Goal: Task Accomplishment & Management: Use online tool/utility

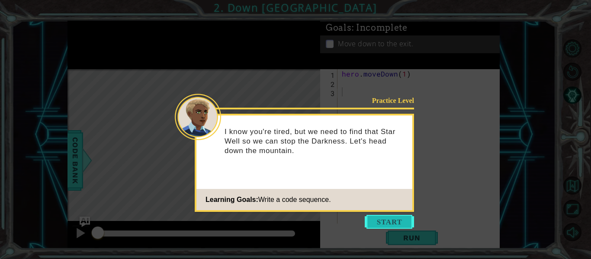
click at [399, 218] on button "Start" at bounding box center [389, 222] width 49 height 14
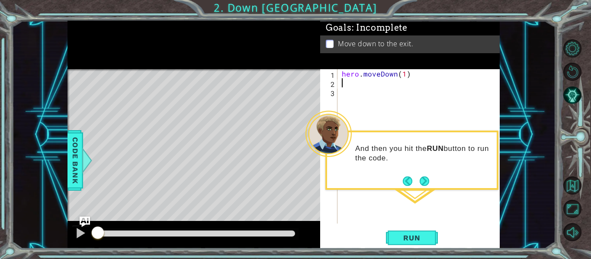
type textarea "hero.moveDown(1)"
click at [422, 184] on button "Next" at bounding box center [424, 180] width 13 height 13
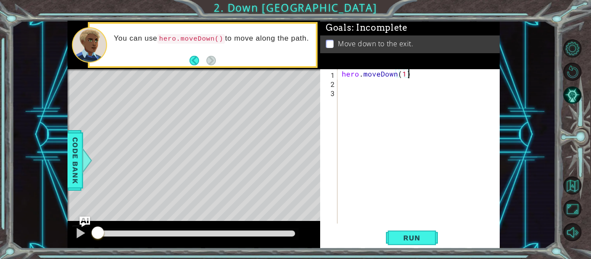
click at [404, 79] on div "hero . moveDown ( 1 )" at bounding box center [421, 155] width 162 height 173
click at [404, 76] on div "hero . moveDown ( 1 )" at bounding box center [421, 155] width 162 height 173
type textarea "hero.moveDown(2)"
click at [400, 237] on span "Run" at bounding box center [412, 238] width 34 height 9
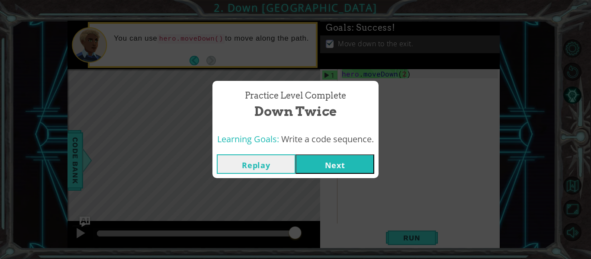
click at [354, 166] on button "Next" at bounding box center [335, 163] width 79 height 19
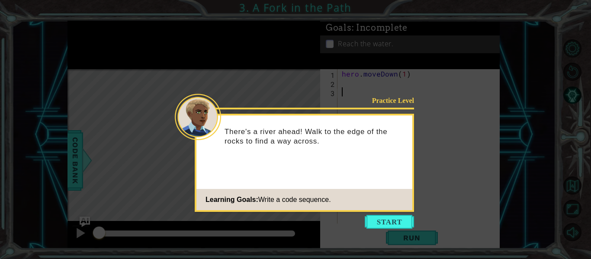
click at [382, 212] on div "Practice Level There's a river ahead! Walk to the edge of the rocks to find a w…" at bounding box center [304, 163] width 219 height 98
click at [386, 222] on button "Start" at bounding box center [389, 222] width 49 height 14
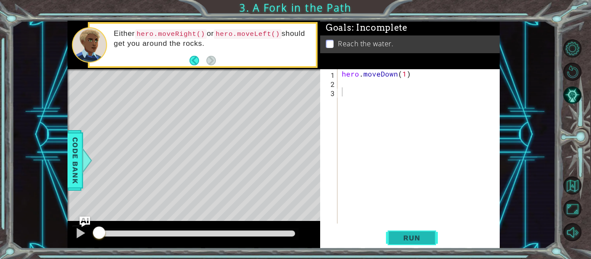
click at [417, 234] on span "Run" at bounding box center [412, 238] width 34 height 9
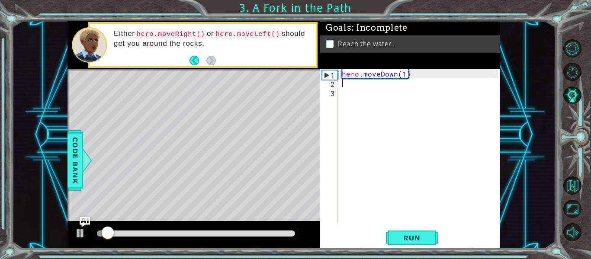
click at [358, 87] on div "hero . moveDown ( 1 )" at bounding box center [421, 155] width 162 height 173
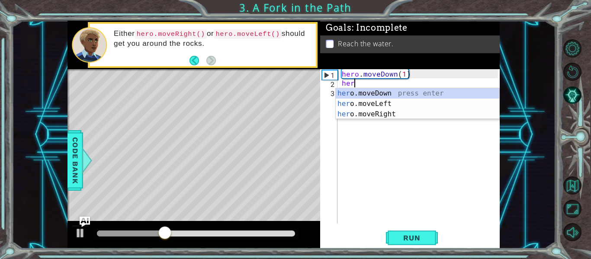
scroll to position [0, 0]
click at [370, 103] on div "hero .moveDown press enter hero .moveLeft press enter hero .moveRight press ent…" at bounding box center [418, 114] width 164 height 52
type textarea "hero.moveLeft(1)"
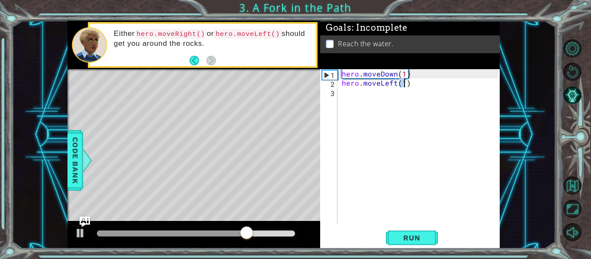
click at [393, 93] on div "hero . moveDown ( 1 ) hero . moveLeft ( 1 )" at bounding box center [421, 155] width 162 height 173
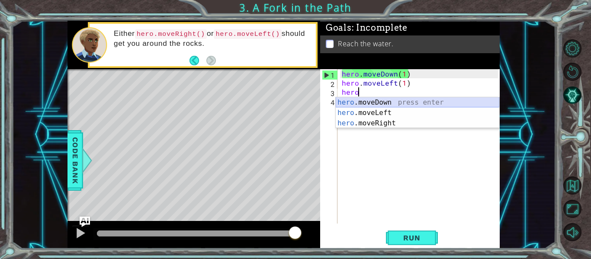
click at [384, 102] on div "hero .moveDown press enter hero .moveLeft press enter hero .moveRight press ent…" at bounding box center [418, 123] width 164 height 52
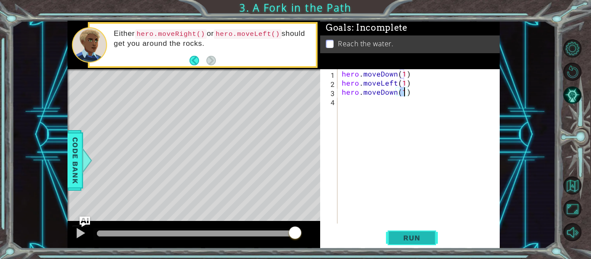
type textarea "hero.moveDown(1)"
click at [400, 237] on span "Run" at bounding box center [412, 238] width 34 height 9
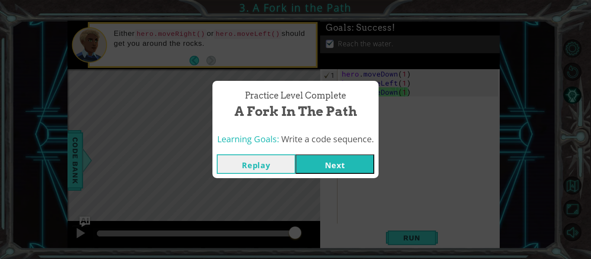
click at [324, 158] on button "Next" at bounding box center [335, 163] width 79 height 19
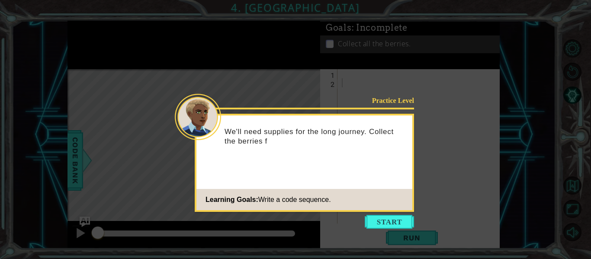
drag, startPoint x: 376, startPoint y: 219, endPoint x: 335, endPoint y: 229, distance: 42.4
click at [335, 229] on body "1 ההההההההההההההההההההההההההההההההההההההההההההההההההההההההההההההההההההההההההההה…" at bounding box center [295, 129] width 591 height 259
click at [392, 225] on button "Start" at bounding box center [389, 222] width 49 height 14
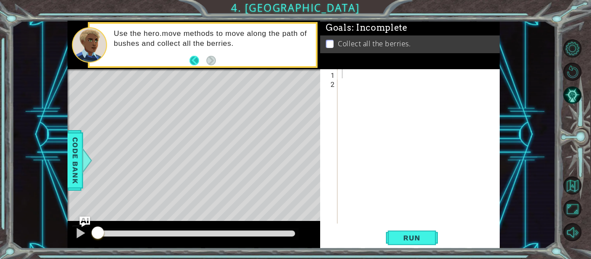
click at [194, 64] on button "Back" at bounding box center [198, 61] width 17 height 10
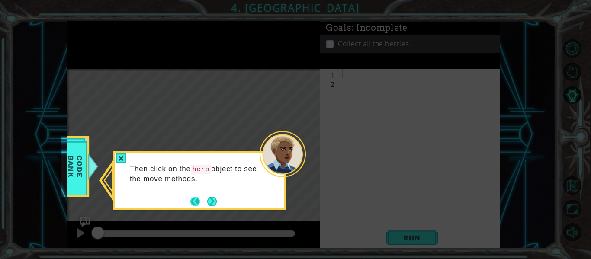
click at [197, 199] on button "Back" at bounding box center [198, 202] width 17 height 10
click at [193, 200] on button "Back" at bounding box center [198, 202] width 17 height 10
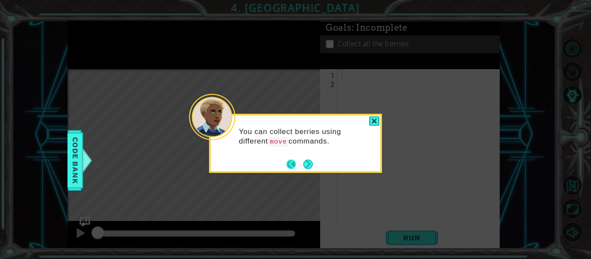
click at [292, 163] on button "Back" at bounding box center [294, 165] width 17 height 10
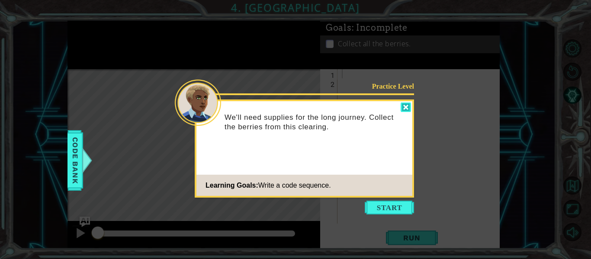
click at [406, 106] on div at bounding box center [406, 108] width 10 height 10
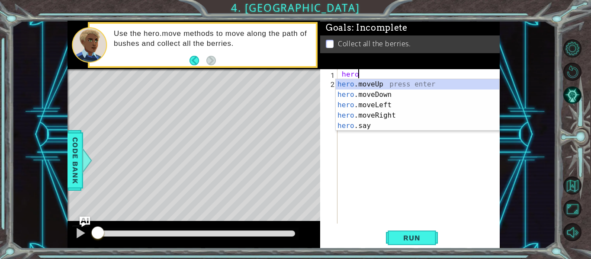
scroll to position [0, 1]
click at [385, 107] on div "hero. moveUp press enter hero. moveDown press enter hero. moveLeft press enter …" at bounding box center [418, 115] width 164 height 73
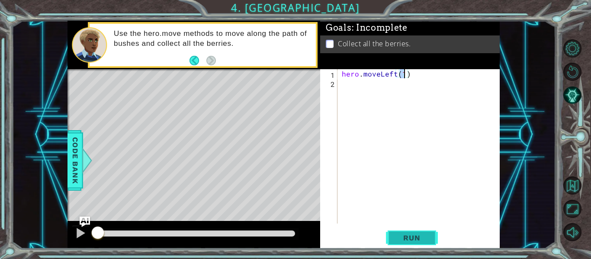
type textarea "hero.moveLeft(1)"
click at [425, 233] on button "Run" at bounding box center [412, 238] width 52 height 18
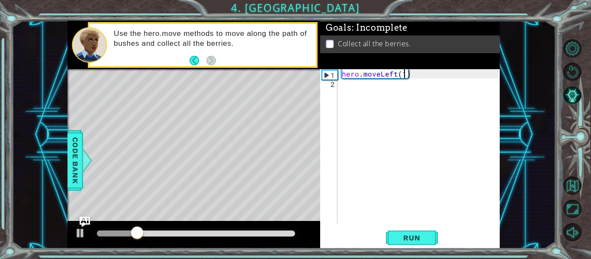
click at [381, 92] on div "hero . moveLeft ( 1 )" at bounding box center [421, 155] width 162 height 173
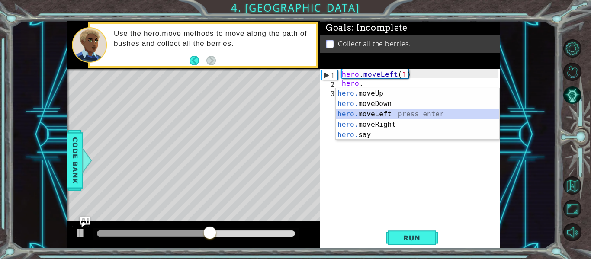
click at [385, 114] on div "hero. moveUp press enter hero. moveDown press enter hero. moveLeft press enter …" at bounding box center [418, 124] width 164 height 73
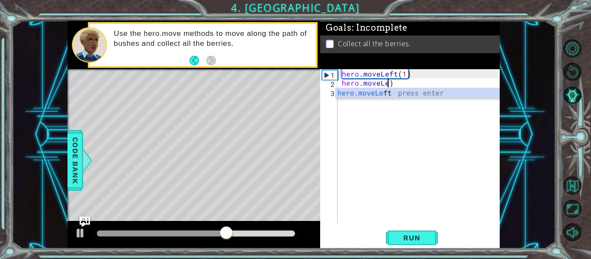
click at [405, 84] on div "hero . moveLeft ( 1 ) hero . moveLe )" at bounding box center [421, 155] width 162 height 173
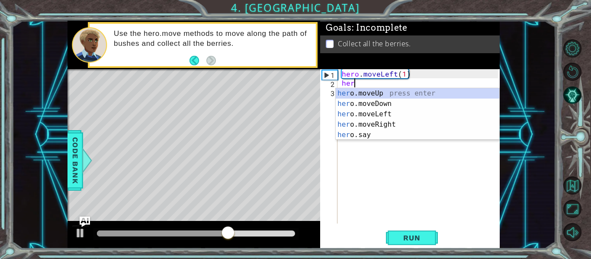
type textarea "h"
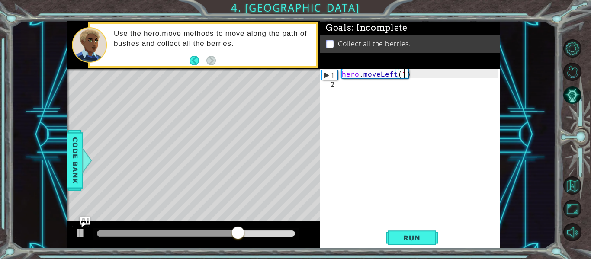
click at [402, 75] on div "hero . moveLeft ( 1 )" at bounding box center [421, 155] width 162 height 173
type textarea "hero.moveLeft(2)"
click at [416, 238] on span "Run" at bounding box center [412, 238] width 34 height 9
click at [382, 87] on div "hero . moveLeft ( 2 )" at bounding box center [421, 155] width 162 height 173
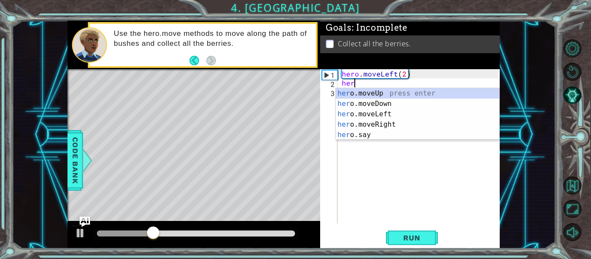
scroll to position [0, 0]
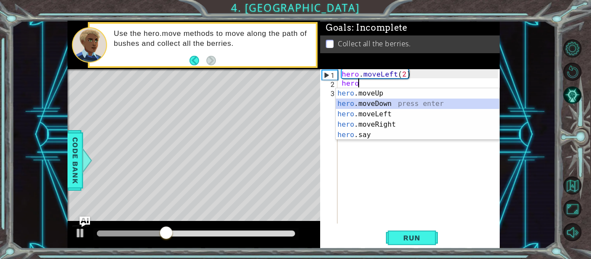
click at [374, 101] on div "hero .moveUp press enter hero .moveDown press enter hero .moveLeft press enter …" at bounding box center [418, 124] width 164 height 73
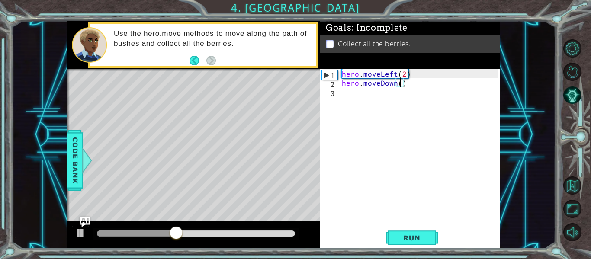
type textarea "hero.moveDown(2)"
click at [412, 96] on div "hero . moveLeft ( 2 ) hero . moveDown ( 2 )" at bounding box center [421, 155] width 162 height 173
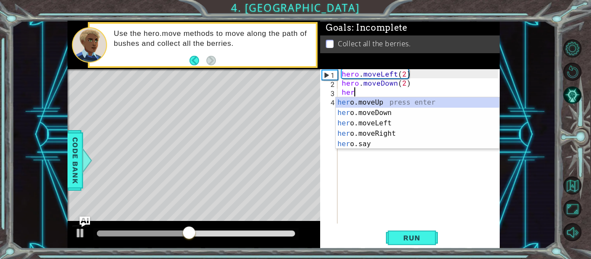
scroll to position [0, 0]
click at [395, 136] on div "hero .moveUp press enter hero .moveDown press enter hero .moveLeft press enter …" at bounding box center [418, 133] width 164 height 73
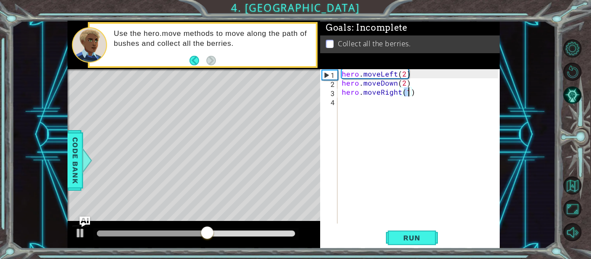
type textarea "hero.moveRight(2)"
click at [381, 104] on div "hero . moveLeft ( 2 ) hero . moveDown ( 2 ) hero . moveRight ( 2 )" at bounding box center [421, 155] width 162 height 173
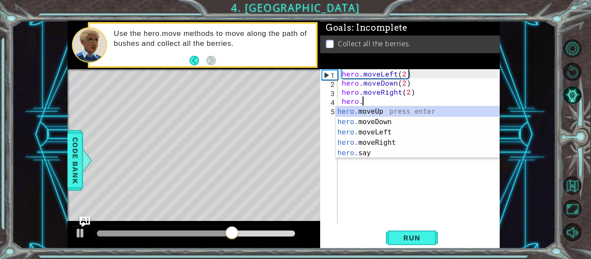
scroll to position [0, 1]
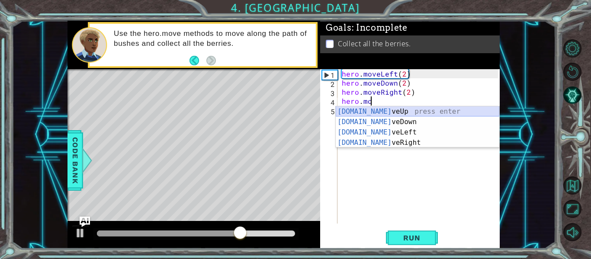
click at [383, 109] on div "[DOMAIN_NAME] veUp press enter [DOMAIN_NAME] veDown press enter [DOMAIN_NAME] v…" at bounding box center [418, 137] width 164 height 62
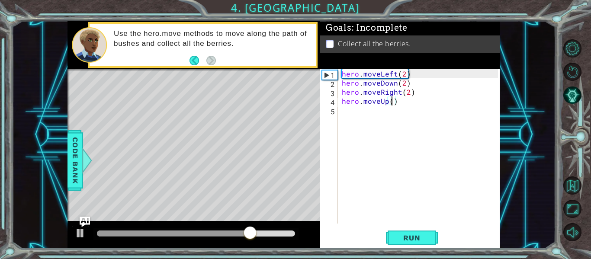
scroll to position [0, 3]
type textarea "hero.moveUp(2)"
click at [404, 239] on span "Run" at bounding box center [412, 238] width 34 height 9
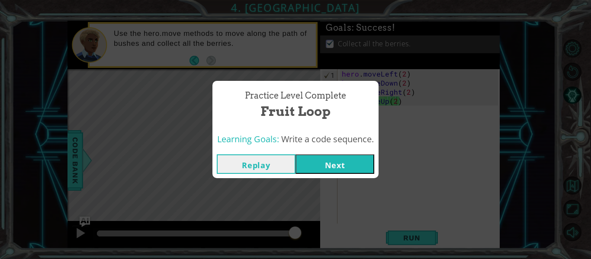
click at [336, 169] on button "Next" at bounding box center [335, 163] width 79 height 19
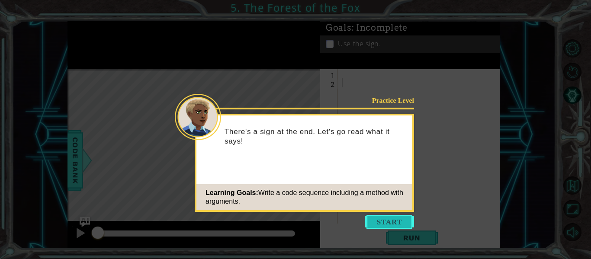
click at [392, 219] on button "Start" at bounding box center [389, 222] width 49 height 14
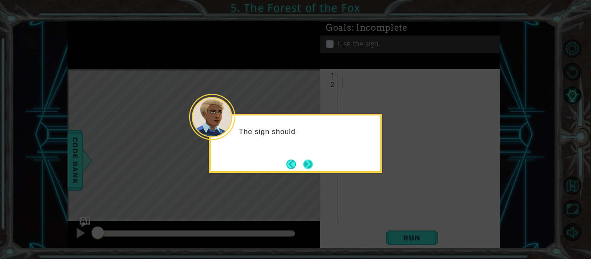
click at [311, 165] on button "Next" at bounding box center [308, 164] width 10 height 10
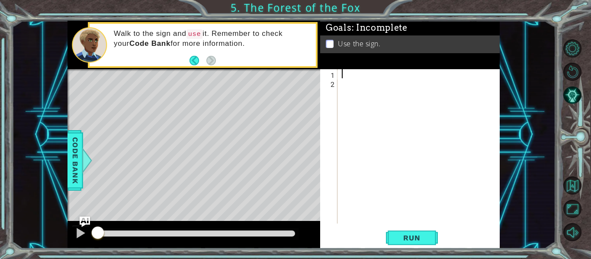
click at [354, 77] on div at bounding box center [421, 155] width 162 height 173
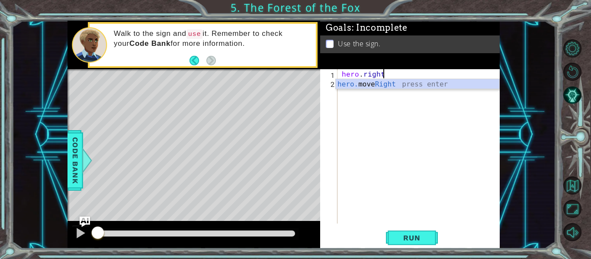
scroll to position [0, 2]
type textarea "hero.moveRight(1)"
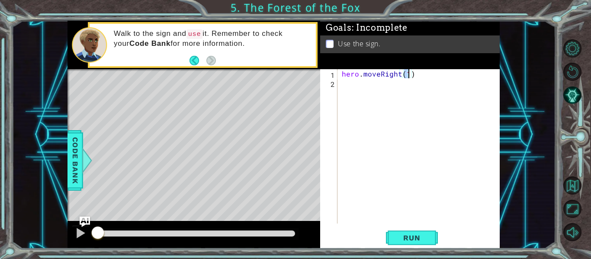
click at [354, 86] on div "hero . moveRight ( 1 )" at bounding box center [421, 155] width 162 height 173
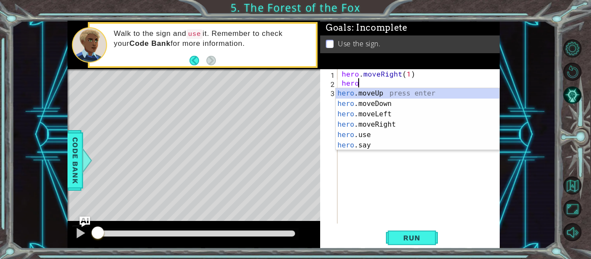
scroll to position [0, 1]
click at [366, 95] on div "hero. moveUp press enter hero. moveDown press enter hero. moveLeft press enter …" at bounding box center [418, 129] width 164 height 83
type textarea "hero.moveUp(1)"
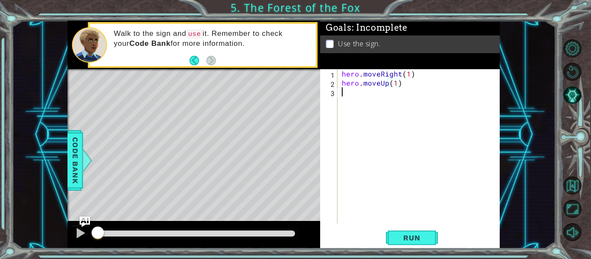
click at [361, 98] on div "hero . moveRight ( 1 ) hero . moveUp ( 1 )" at bounding box center [421, 155] width 162 height 173
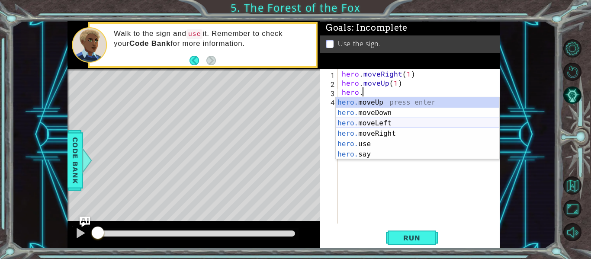
click at [372, 124] on div "hero. moveUp press enter hero. moveDown press enter hero. moveLeft press enter …" at bounding box center [418, 138] width 164 height 83
type textarea "hero.moveLeft(1)"
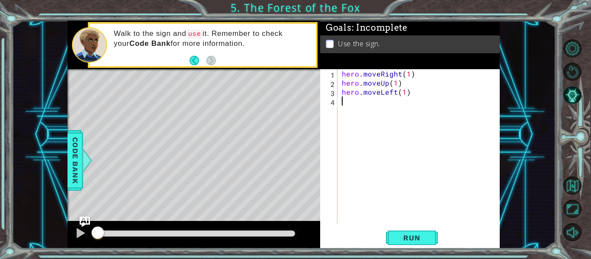
click at [358, 107] on div "hero . moveRight ( 1 ) hero . moveUp ( 1 ) hero . moveLeft ( 1 )" at bounding box center [421, 155] width 162 height 173
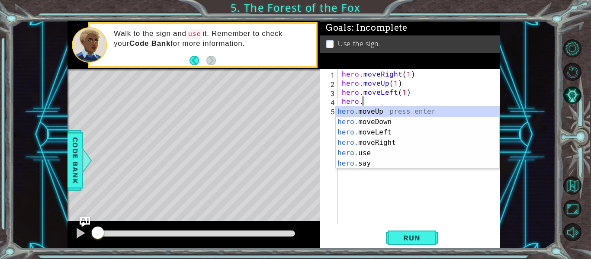
click at [358, 107] on div "hero. moveUp press enter hero. moveDown press enter hero. moveLeft press enter …" at bounding box center [418, 147] width 164 height 83
type textarea "hero.moveUp(1)"
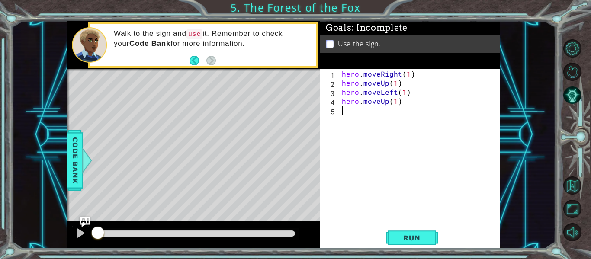
click at [359, 114] on div "hero . moveRight ( 1 ) hero . moveUp ( 1 ) hero . moveLeft ( 1 ) hero . moveUp …" at bounding box center [421, 155] width 162 height 173
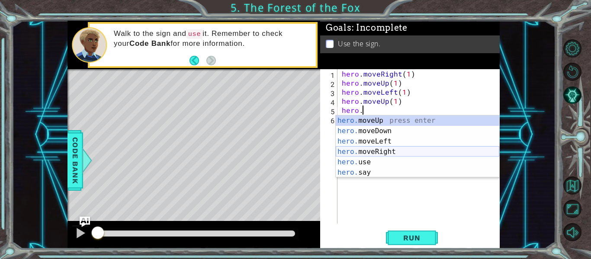
click at [356, 152] on div "hero. moveUp press enter hero. moveDown press enter hero. moveLeft press enter …" at bounding box center [418, 157] width 164 height 83
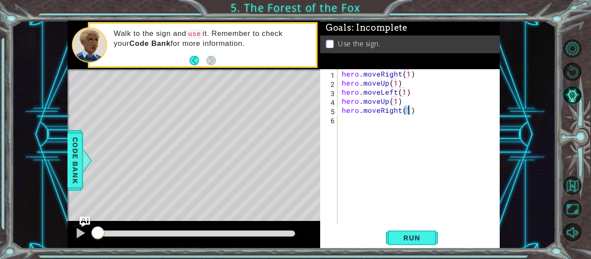
type textarea "hero.moveRight(2)"
click at [346, 122] on div "hero . moveRight ( 1 ) hero . moveUp ( 1 ) hero . moveLeft ( 1 ) hero . moveUp …" at bounding box center [421, 155] width 162 height 173
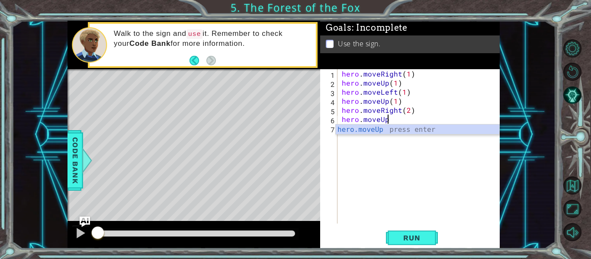
scroll to position [0, 3]
type textarea "hero.moveUp(1)"
click at [353, 130] on div "hero . moveRight ( 1 ) hero . moveUp ( 1 ) hero . moveLeft ( 1 ) hero . moveUp …" at bounding box center [421, 155] width 162 height 173
type textarea "e"
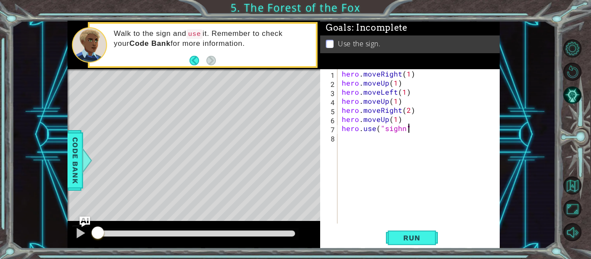
scroll to position [0, 4]
type textarea "hero.use("sighn")"
click at [403, 132] on div "hero . moveRight ( 1 ) hero . moveUp ( 1 ) hero . moveLeft ( 1 ) hero . moveUp …" at bounding box center [421, 155] width 162 height 173
click at [400, 134] on div "hero . moveRight ( 1 ) hero . moveUp ( 1 ) hero . moveLeft ( 1 ) hero . moveUp …" at bounding box center [421, 155] width 162 height 173
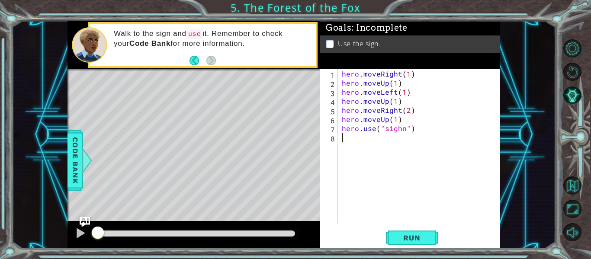
click at [399, 131] on div "hero . moveRight ( 1 ) hero . moveUp ( 1 ) hero . moveLeft ( 1 ) hero . moveUp …" at bounding box center [421, 155] width 162 height 173
click at [410, 243] on button "Run" at bounding box center [412, 238] width 52 height 18
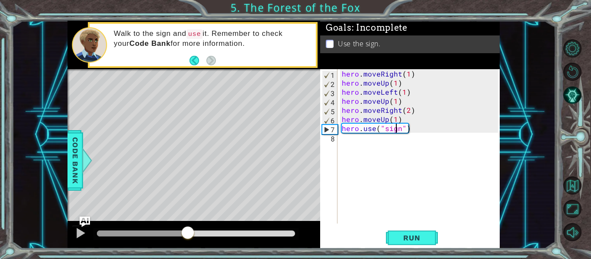
drag, startPoint x: 140, startPoint y: 233, endPoint x: 198, endPoint y: 229, distance: 57.7
click at [196, 229] on div at bounding box center [188, 234] width 16 height 16
drag, startPoint x: 207, startPoint y: 233, endPoint x: 230, endPoint y: 233, distance: 22.9
click at [227, 233] on div at bounding box center [219, 234] width 16 height 16
drag, startPoint x: 250, startPoint y: 234, endPoint x: 140, endPoint y: 232, distance: 110.4
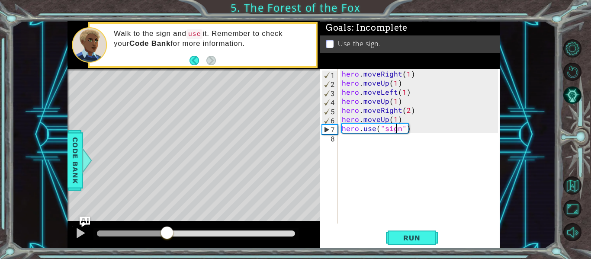
click at [159, 232] on div at bounding box center [167, 234] width 16 height 16
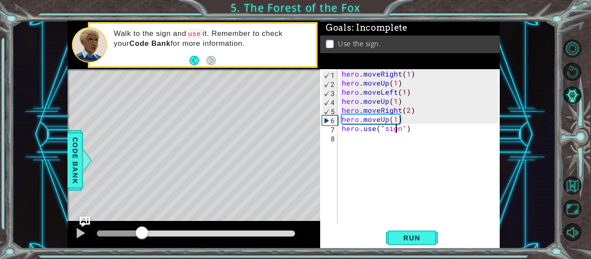
drag, startPoint x: 151, startPoint y: 232, endPoint x: 142, endPoint y: 235, distance: 9.5
click at [142, 235] on div at bounding box center [142, 234] width 16 height 16
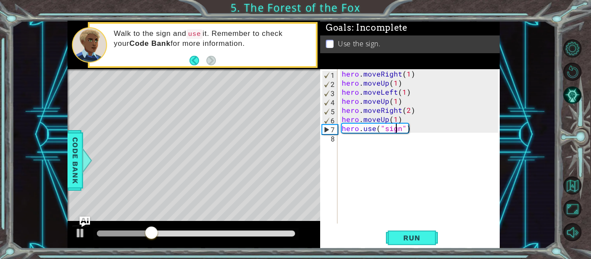
click at [387, 121] on div "hero . moveRight ( 1 ) hero . moveUp ( 1 ) hero . moveLeft ( 1 ) hero . moveUp …" at bounding box center [421, 155] width 162 height 173
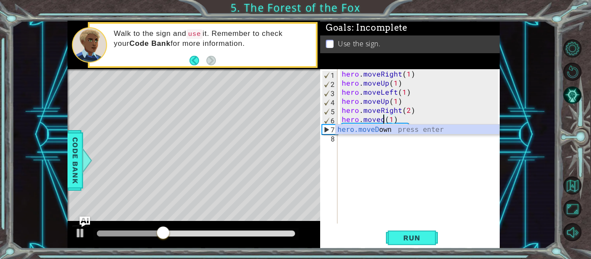
scroll to position [0, 3]
click at [389, 129] on div "hero.moveDown press enter" at bounding box center [418, 140] width 164 height 31
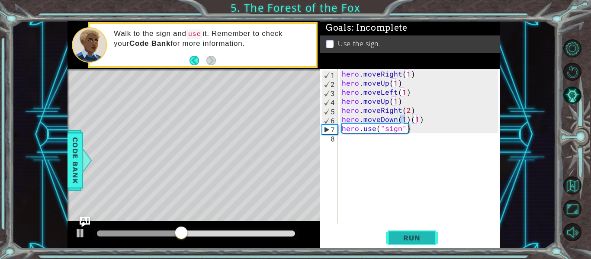
click at [413, 243] on button "Run" at bounding box center [412, 238] width 52 height 18
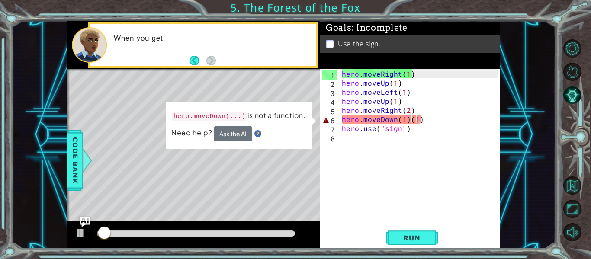
click at [423, 120] on div "hero . moveRight ( 1 ) hero . moveUp ( 1 ) hero . moveLeft ( 1 ) hero . moveUp …" at bounding box center [421, 155] width 162 height 173
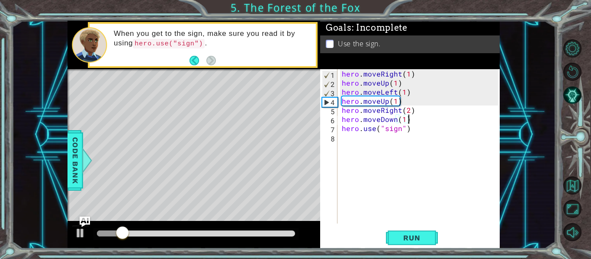
scroll to position [0, 4]
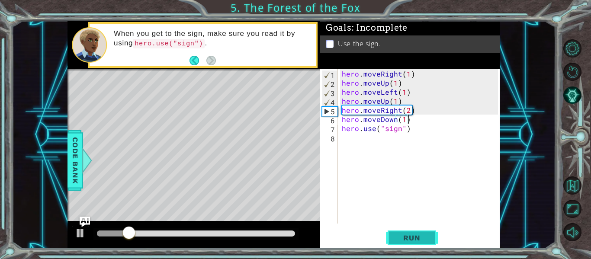
type textarea "hero.moveDown(1)"
click at [400, 233] on button "Run" at bounding box center [412, 238] width 52 height 18
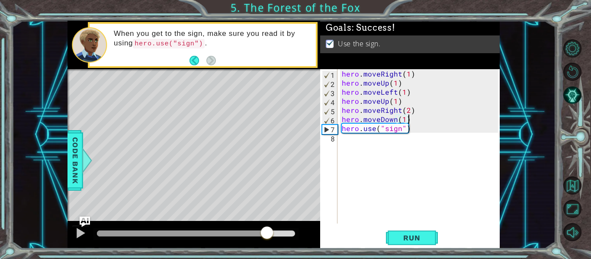
drag, startPoint x: 148, startPoint y: 238, endPoint x: 266, endPoint y: 231, distance: 117.9
click at [266, 231] on div at bounding box center [267, 234] width 16 height 16
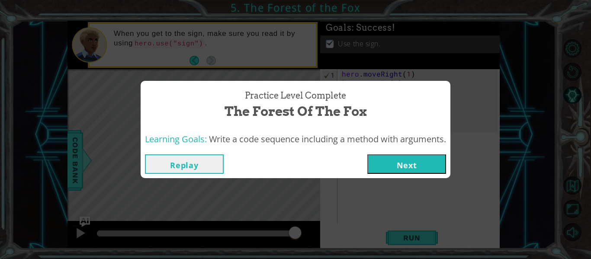
click at [415, 160] on button "Next" at bounding box center [406, 163] width 79 height 19
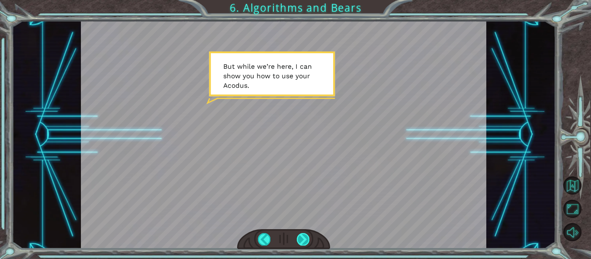
click at [304, 242] on div at bounding box center [303, 239] width 13 height 12
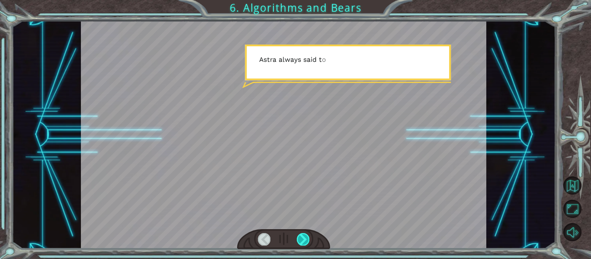
click at [300, 235] on div at bounding box center [303, 239] width 13 height 12
click at [284, 245] on div at bounding box center [283, 239] width 93 height 20
click at [297, 239] on div at bounding box center [303, 239] width 13 height 12
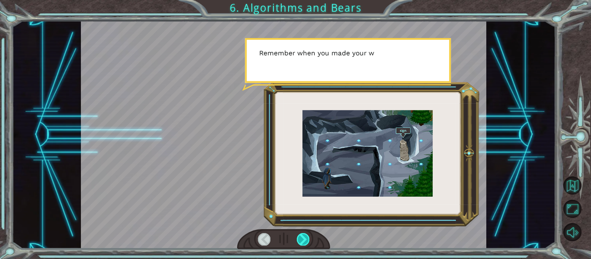
click at [303, 235] on div at bounding box center [303, 239] width 13 height 12
click at [312, 255] on div "O k a y , s o t h i s i s t h e F o r e s t o f t h e F o x . N o w w h a t ? T…" at bounding box center [295, 129] width 591 height 259
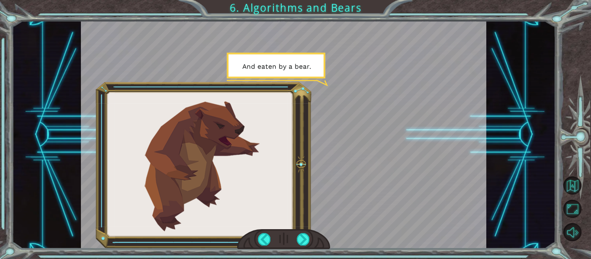
click at [307, 249] on div at bounding box center [283, 239] width 93 height 20
click at [302, 249] on div at bounding box center [283, 239] width 93 height 20
click at [303, 247] on div at bounding box center [283, 239] width 93 height 20
click at [302, 248] on div at bounding box center [283, 239] width 93 height 20
click at [300, 243] on div at bounding box center [303, 239] width 13 height 12
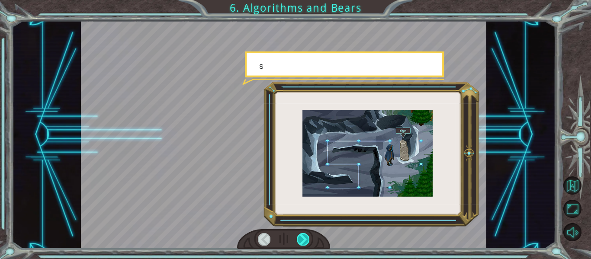
click at [301, 244] on div at bounding box center [303, 239] width 13 height 12
click at [302, 241] on div at bounding box center [303, 239] width 13 height 12
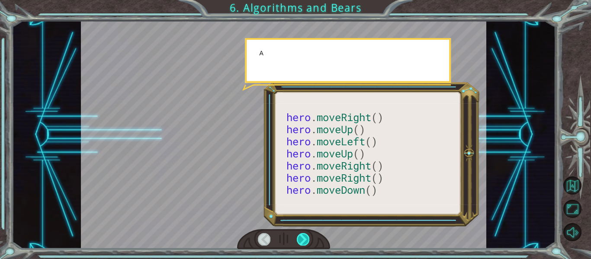
click at [299, 239] on div at bounding box center [303, 239] width 13 height 12
click at [306, 244] on div at bounding box center [303, 239] width 13 height 12
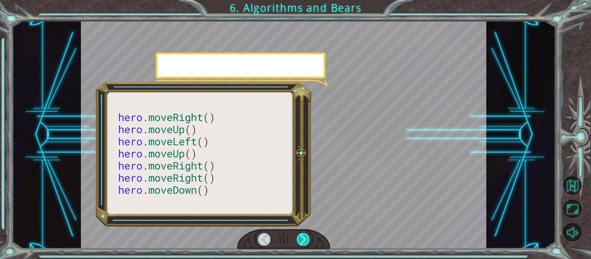
click at [298, 233] on div at bounding box center [303, 239] width 13 height 12
click at [299, 242] on div at bounding box center [303, 239] width 13 height 12
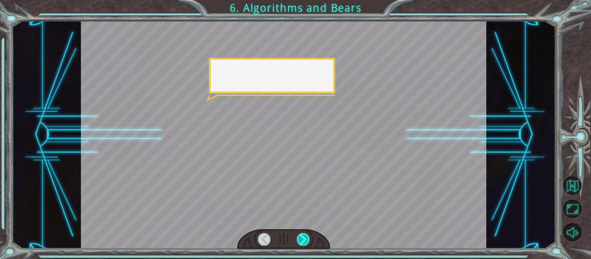
click at [299, 240] on div at bounding box center [303, 239] width 13 height 12
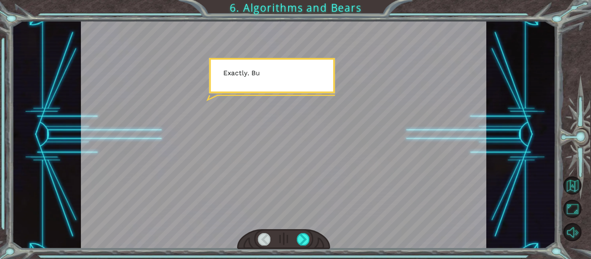
click at [296, 247] on div at bounding box center [283, 239] width 93 height 20
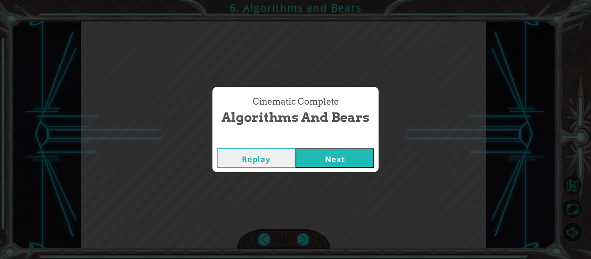
click at [328, 164] on button "Next" at bounding box center [335, 157] width 79 height 19
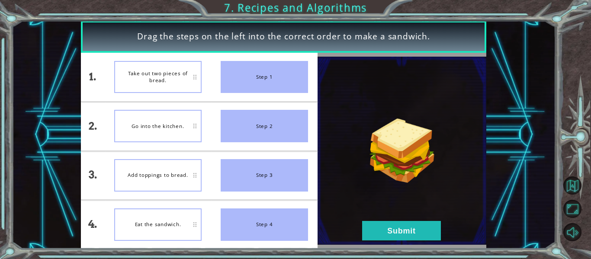
click at [509, 158] on div "Drag the steps on the left into the correct order to make a sandwich. 1. 2. 3. …" at bounding box center [284, 135] width 544 height 228
click at [161, 176] on div "Add toppings to bread." at bounding box center [157, 175] width 87 height 32
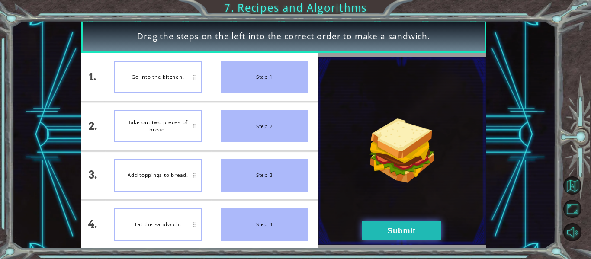
click at [387, 233] on button "Submit" at bounding box center [401, 230] width 79 height 19
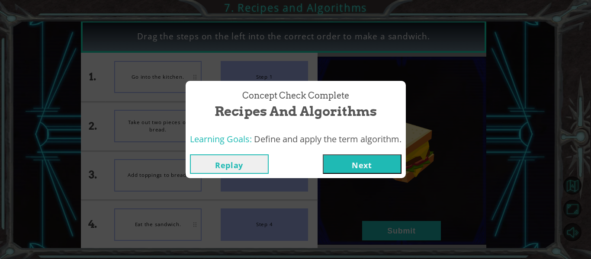
click at [370, 174] on div "Replay Next" at bounding box center [296, 164] width 220 height 28
click at [367, 167] on button "Next" at bounding box center [362, 163] width 79 height 19
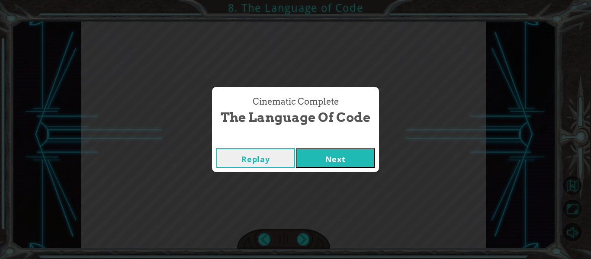
click at [286, 165] on button "Replay" at bounding box center [255, 157] width 79 height 19
click at [322, 151] on button "Next" at bounding box center [335, 157] width 79 height 19
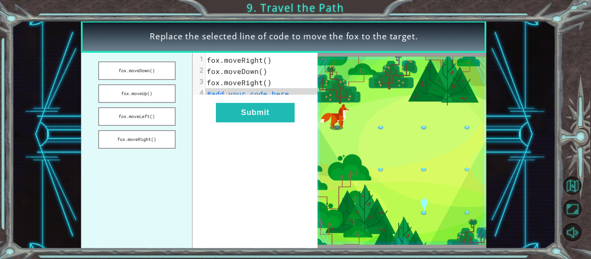
click at [339, 123] on img at bounding box center [402, 151] width 169 height 188
click at [256, 122] on button "Submit" at bounding box center [255, 112] width 79 height 19
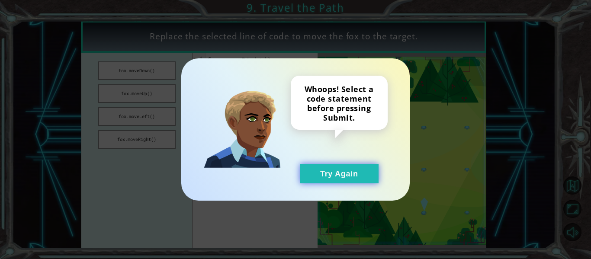
click at [329, 179] on button "Try Again" at bounding box center [339, 173] width 79 height 19
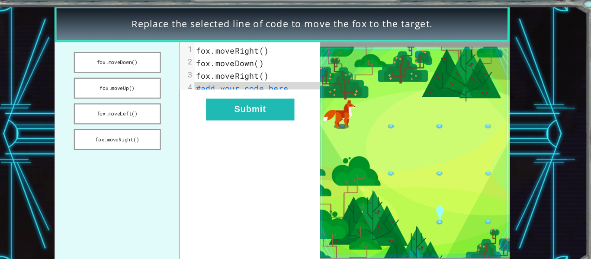
click at [267, 61] on span "fox.moveRight()" at bounding box center [239, 59] width 65 height 9
click at [264, 59] on span "fox.moveRight()" at bounding box center [239, 59] width 65 height 9
drag, startPoint x: 163, startPoint y: 71, endPoint x: 168, endPoint y: 96, distance: 25.2
click at [168, 96] on ul "fox.moveDown() fox.moveUp() fox.moveLeft() fox.moveRight()" at bounding box center [137, 151] width 112 height 196
drag, startPoint x: 167, startPoint y: 95, endPoint x: 160, endPoint y: 77, distance: 19.3
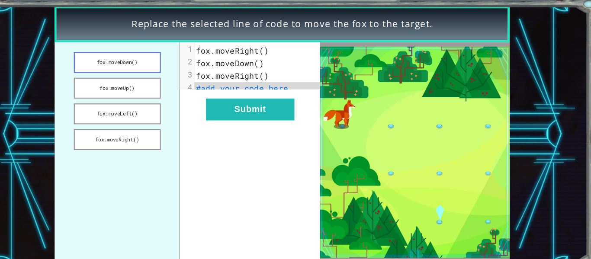
click at [162, 85] on button "fox.moveUp()" at bounding box center [136, 93] width 77 height 19
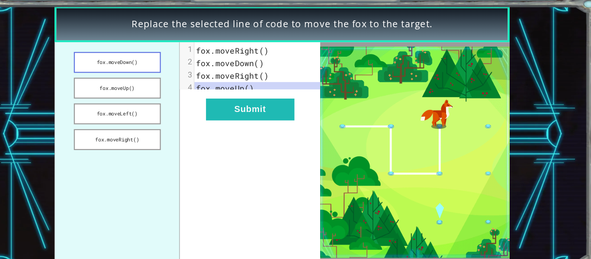
click at [160, 77] on button "fox.moveDown()" at bounding box center [136, 70] width 77 height 19
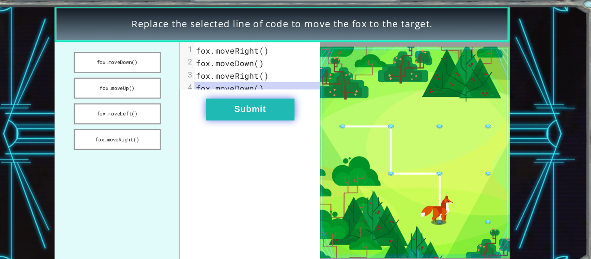
click at [252, 122] on button "Submit" at bounding box center [255, 112] width 79 height 19
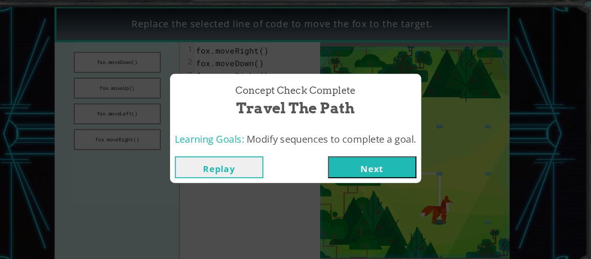
click at [367, 169] on button "Next" at bounding box center [364, 163] width 79 height 19
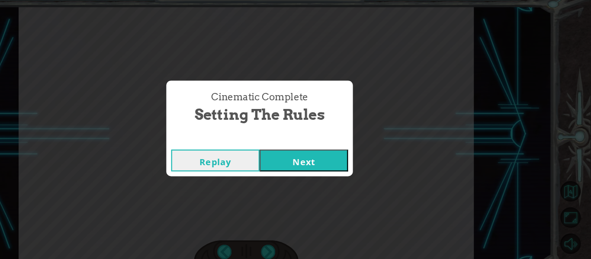
click at [337, 162] on button "Next" at bounding box center [335, 157] width 79 height 19
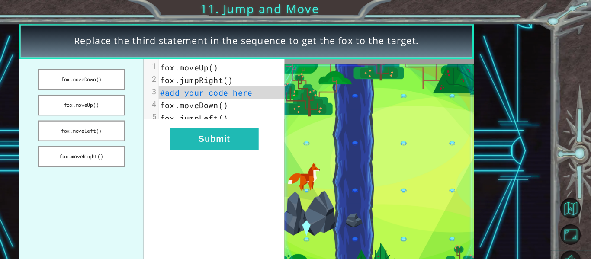
click at [189, 96] on ul "fox.moveDown() fox.moveUp() fox.moveLeft() fox.moveRight()" at bounding box center [137, 151] width 112 height 196
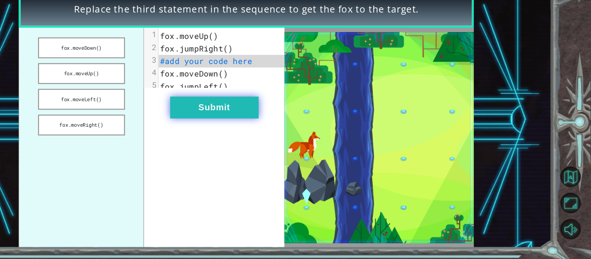
click at [249, 133] on button "Submit" at bounding box center [255, 123] width 79 height 19
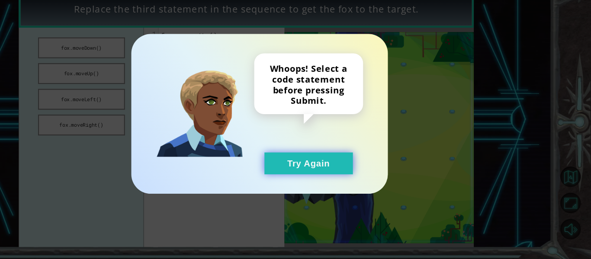
click at [309, 170] on button "Try Again" at bounding box center [339, 173] width 79 height 19
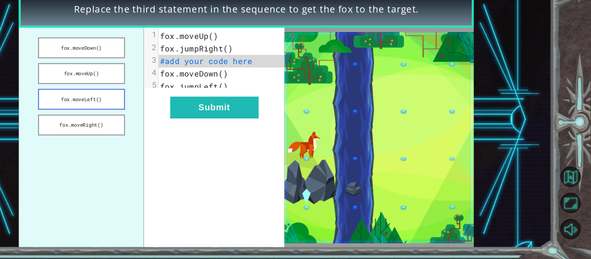
click at [161, 122] on button "fox.moveLeft()" at bounding box center [136, 116] width 77 height 19
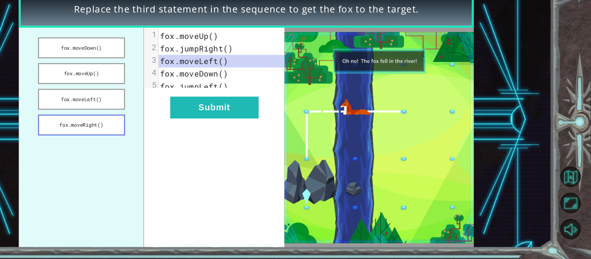
click at [164, 133] on button "fox.moveRight()" at bounding box center [136, 139] width 77 height 19
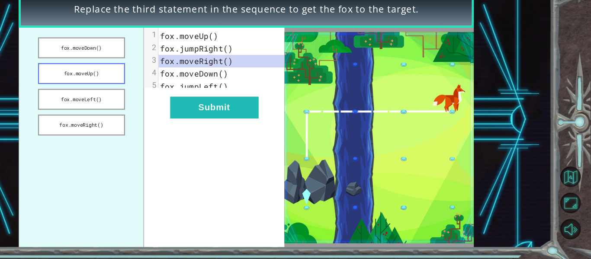
click at [148, 87] on button "fox.moveUp()" at bounding box center [136, 93] width 77 height 19
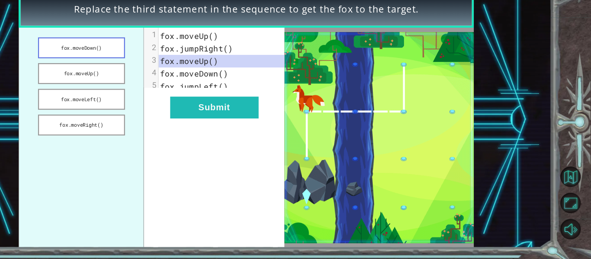
click at [161, 70] on button "fox.moveDown()" at bounding box center [136, 70] width 77 height 19
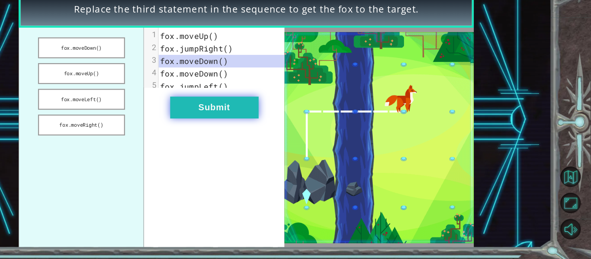
click at [222, 124] on button "Submit" at bounding box center [255, 123] width 79 height 19
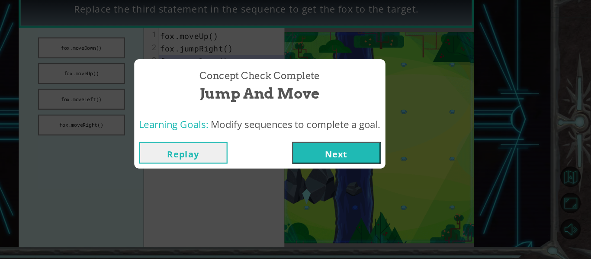
click at [342, 164] on button "Next" at bounding box center [364, 163] width 79 height 19
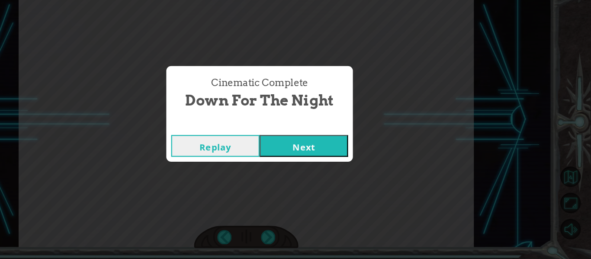
click at [324, 161] on button "Next" at bounding box center [335, 157] width 79 height 19
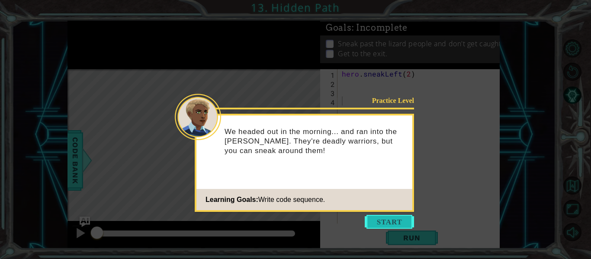
click at [392, 221] on button "Start" at bounding box center [389, 222] width 49 height 14
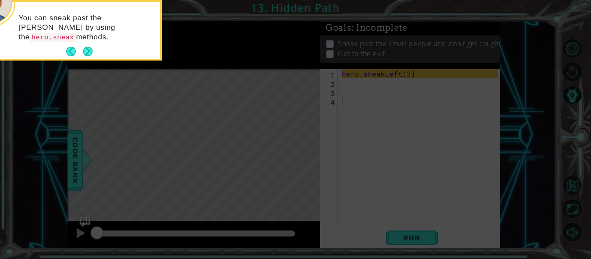
click at [94, 45] on div "You can sneak past the [PERSON_NAME] by using the hero.sneak methods." at bounding box center [75, 32] width 170 height 54
click at [90, 51] on button "Next" at bounding box center [88, 51] width 10 height 10
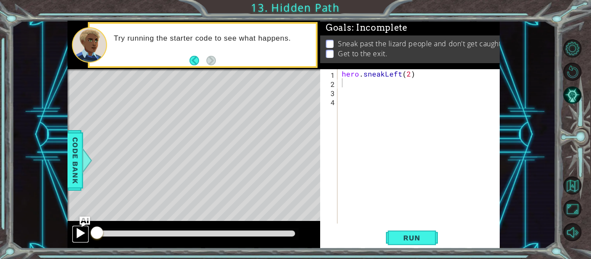
click at [74, 234] on button at bounding box center [80, 234] width 17 height 18
click at [396, 237] on span "Run" at bounding box center [412, 238] width 34 height 9
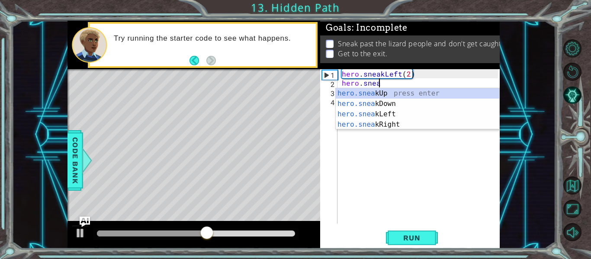
scroll to position [0, 2]
click at [352, 95] on div "hero.sneak Up press enter hero.sneak Down press enter hero.sneak Left press ent…" at bounding box center [418, 119] width 164 height 62
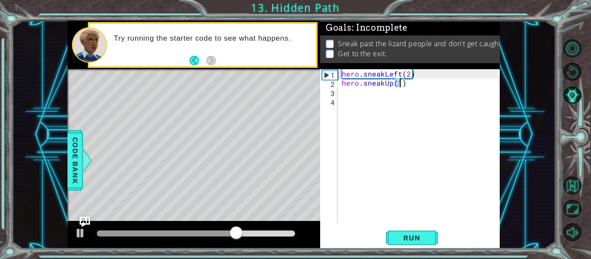
type textarea "hero.sneakUp(3)"
click at [359, 99] on div "hero . sneakLeft ( 2 ) hero . sneakUp ( 3 )" at bounding box center [421, 155] width 162 height 173
click at [357, 92] on div "hero . sneakLeft ( 2 ) hero . sneakUp ( 3 )" at bounding box center [421, 155] width 162 height 173
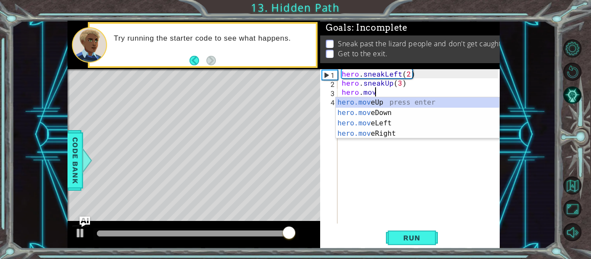
scroll to position [0, 2]
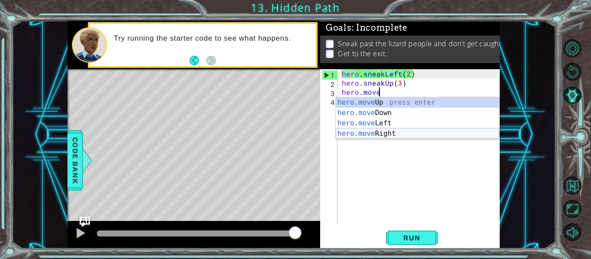
click at [374, 131] on div "hero.move Up press enter hero.move Down press enter hero.move Left press enter …" at bounding box center [418, 128] width 164 height 62
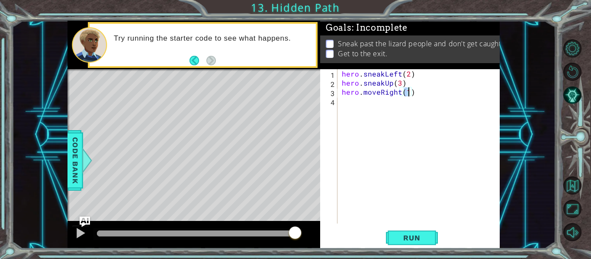
type textarea "hero.moveRight(2)"
click at [400, 239] on span "Run" at bounding box center [412, 238] width 34 height 9
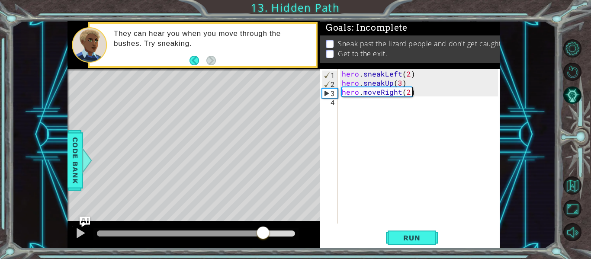
drag, startPoint x: 185, startPoint y: 229, endPoint x: 262, endPoint y: 224, distance: 77.6
click at [262, 224] on div at bounding box center [194, 235] width 253 height 28
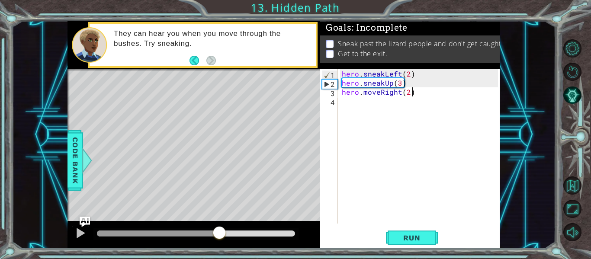
drag, startPoint x: 293, startPoint y: 231, endPoint x: 218, endPoint y: 233, distance: 74.9
click at [218, 233] on div at bounding box center [220, 234] width 16 height 16
drag, startPoint x: 286, startPoint y: 232, endPoint x: 203, endPoint y: 238, distance: 82.9
click at [203, 238] on div at bounding box center [204, 234] width 16 height 16
drag, startPoint x: 238, startPoint y: 228, endPoint x: 223, endPoint y: 228, distance: 14.7
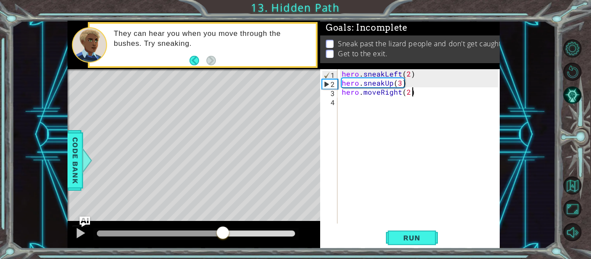
click at [223, 228] on div at bounding box center [223, 234] width 16 height 16
click at [398, 84] on div "hero . sneakLeft ( 2 ) hero . sneakUp ( 3 ) hero . moveRight ( 2 )" at bounding box center [421, 155] width 162 height 173
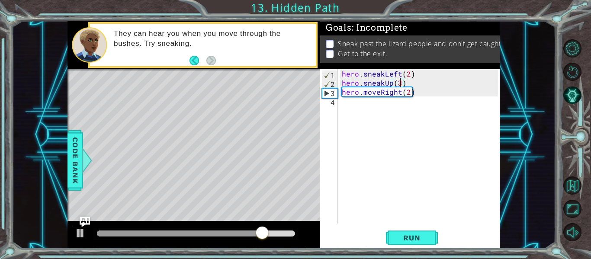
click at [402, 85] on div "hero . sneakLeft ( 2 ) hero . sneakUp ( 3 ) hero . moveRight ( 2 )" at bounding box center [421, 155] width 162 height 173
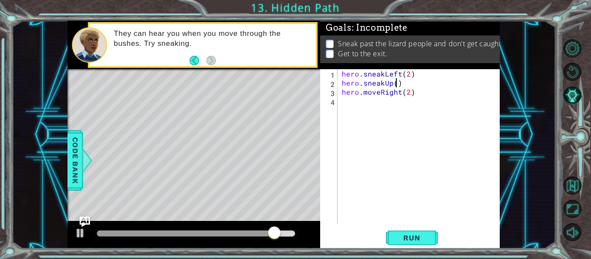
scroll to position [0, 3]
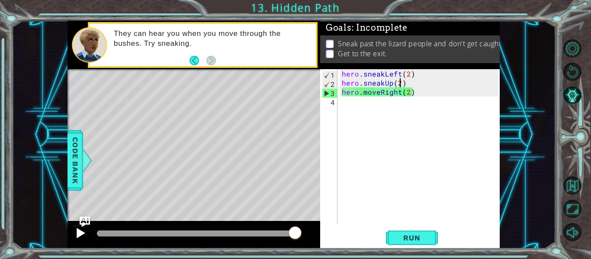
type textarea "hero.sneakUp(2)"
click at [83, 230] on div at bounding box center [80, 233] width 11 height 11
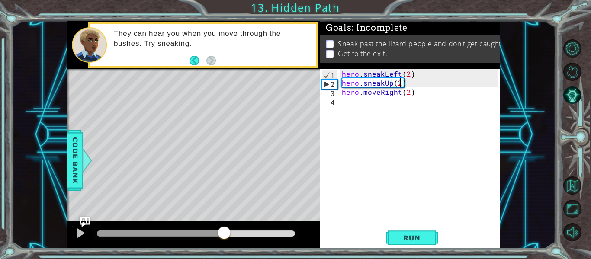
drag, startPoint x: 104, startPoint y: 232, endPoint x: 225, endPoint y: 215, distance: 121.9
click at [225, 215] on div "methods hero moveDown(steps) moveUp(steps) moveLeft(steps) moveRight(steps) sne…" at bounding box center [284, 135] width 432 height 228
click at [379, 97] on div "hero . sneakLeft ( 2 ) hero . sneakUp ( 2 ) hero . moveRight ( 2 )" at bounding box center [421, 155] width 162 height 173
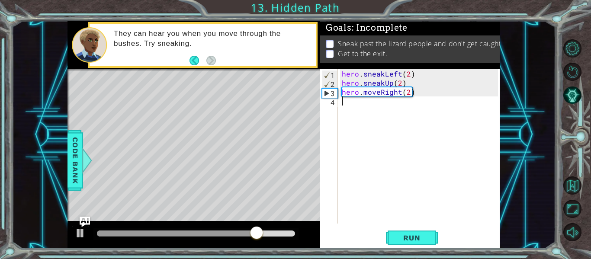
click at [380, 94] on div "hero . sneakLeft ( 2 ) hero . sneakUp ( 2 ) hero . moveRight ( 2 )" at bounding box center [421, 155] width 162 height 173
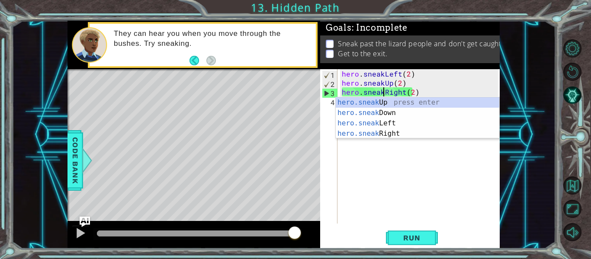
scroll to position [0, 3]
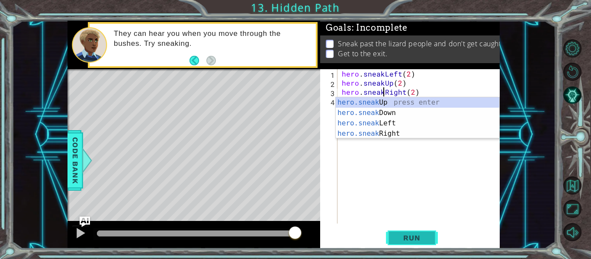
type textarea "hero.sneakRight(2)"
click at [399, 243] on button "Run" at bounding box center [412, 238] width 52 height 18
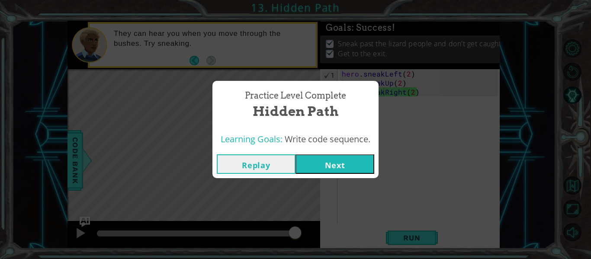
click at [348, 161] on button "Next" at bounding box center [335, 163] width 79 height 19
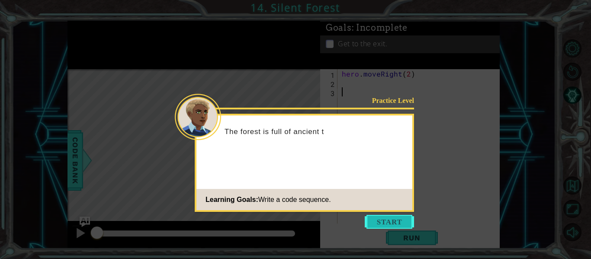
click at [396, 224] on button "Start" at bounding box center [389, 222] width 49 height 14
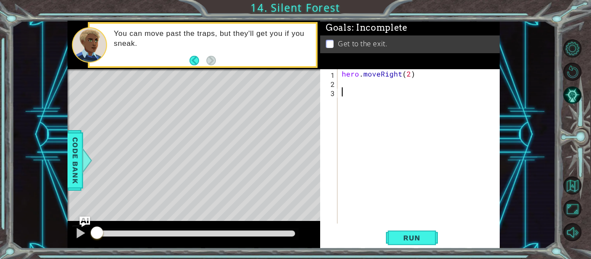
click at [374, 83] on div "hero . moveRight ( 2 )" at bounding box center [421, 155] width 162 height 173
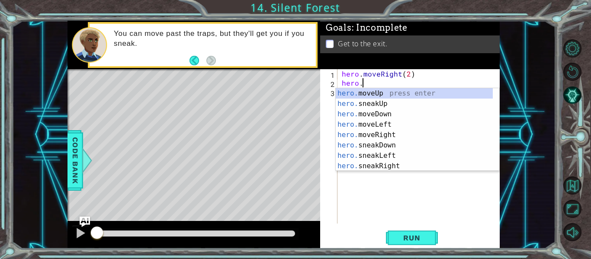
scroll to position [0, 1]
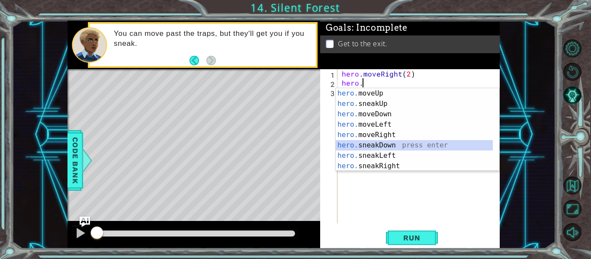
click at [392, 146] on div "hero. moveUp press enter hero. sneakUp press enter hero. moveDown press enter h…" at bounding box center [414, 140] width 157 height 104
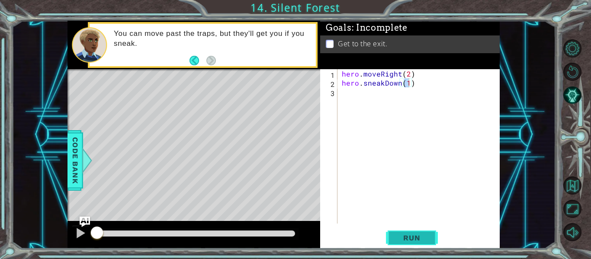
click at [402, 242] on span "Run" at bounding box center [412, 238] width 34 height 9
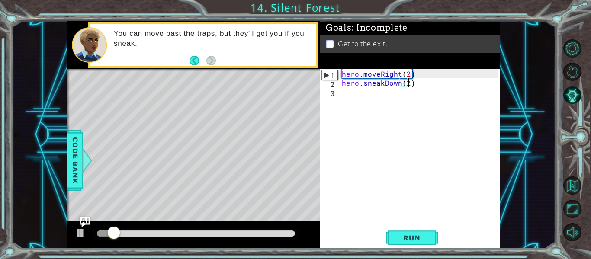
scroll to position [0, 4]
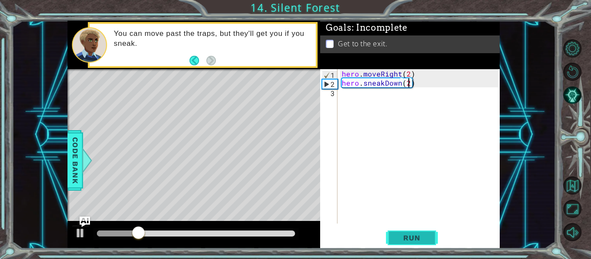
click at [399, 238] on span "Run" at bounding box center [412, 238] width 34 height 9
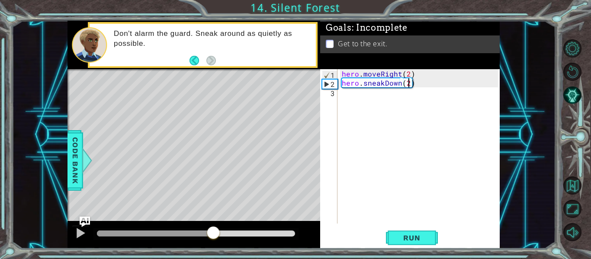
drag, startPoint x: 143, startPoint y: 231, endPoint x: 212, endPoint y: 223, distance: 69.2
click at [212, 223] on div at bounding box center [194, 235] width 253 height 28
type textarea "hero.sneakDown(1)"
click at [361, 96] on div "hero . moveRight ( 2 ) hero . sneakDown ( 1 )" at bounding box center [421, 155] width 162 height 173
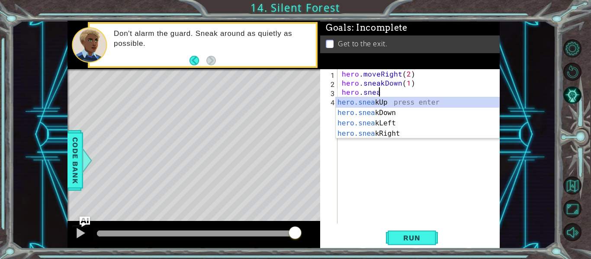
scroll to position [0, 2]
click at [382, 133] on div "hero.sneak Up press enter hero.sneak Down press enter hero.sneak Left press ent…" at bounding box center [418, 128] width 164 height 62
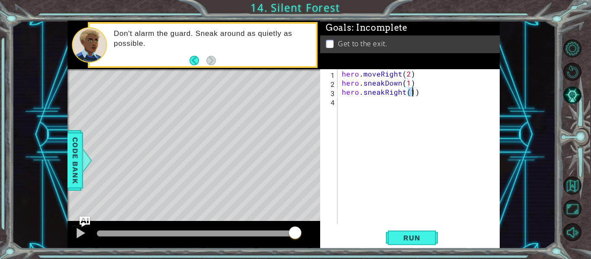
type textarea "hero.sneakRight(2)"
click at [387, 102] on div "hero . moveRight ( 2 ) hero . sneakDown ( 1 ) hero . sneakRight ( 2 )" at bounding box center [421, 155] width 162 height 173
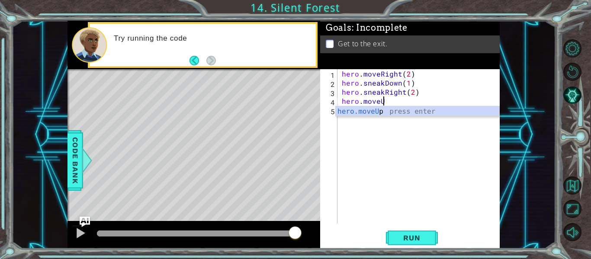
scroll to position [0, 3]
click at [409, 238] on span "Run" at bounding box center [412, 238] width 34 height 9
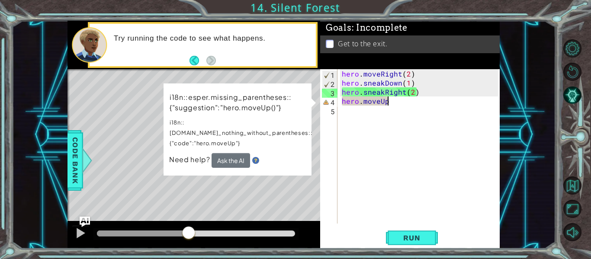
click at [156, 217] on div "methods hero moveDown(steps) moveUp(steps) moveLeft(steps) moveRight(steps) sne…" at bounding box center [284, 135] width 432 height 228
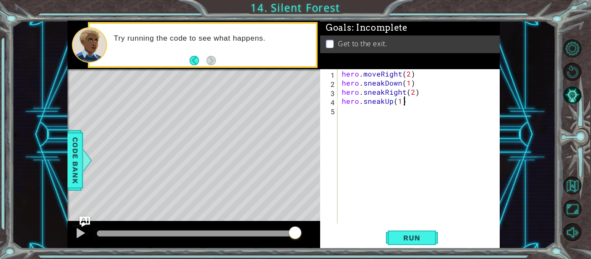
scroll to position [0, 3]
type textarea "hero.sneakUp(1)"
click at [410, 237] on span "Run" at bounding box center [412, 238] width 34 height 9
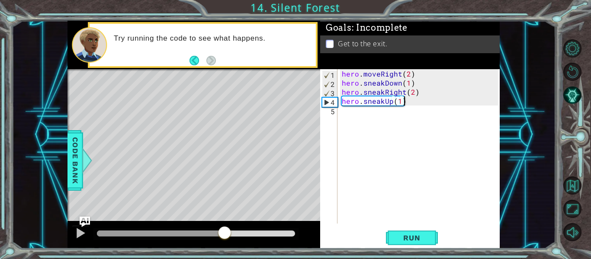
drag, startPoint x: 106, startPoint y: 232, endPoint x: 237, endPoint y: 239, distance: 131.3
click at [232, 239] on div at bounding box center [225, 234] width 16 height 16
click at [369, 111] on div "hero . moveRight ( 2 ) hero . sneakDown ( 1 ) hero . sneakRight ( 2 ) hero . sn…" at bounding box center [421, 155] width 162 height 173
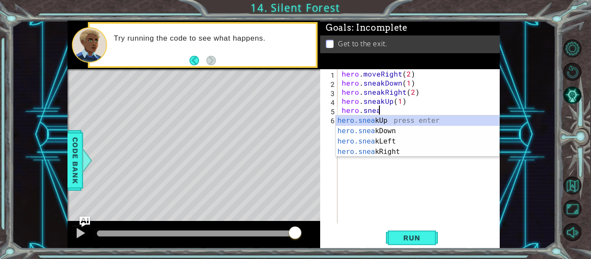
scroll to position [0, 2]
click at [398, 152] on div "hero.sneak Up press enter hero.sneak Down press enter hero.sneak Left press ent…" at bounding box center [418, 147] width 164 height 62
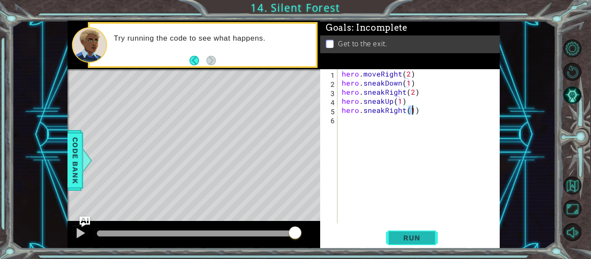
click at [412, 235] on span "Run" at bounding box center [412, 238] width 34 height 9
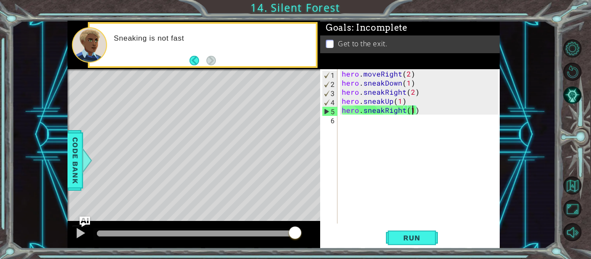
drag, startPoint x: 97, startPoint y: 236, endPoint x: 296, endPoint y: 229, distance: 199.2
click at [296, 229] on div at bounding box center [295, 234] width 16 height 16
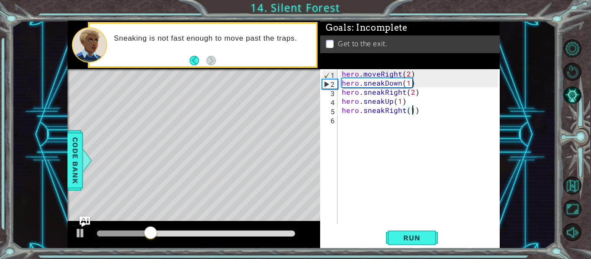
click at [381, 114] on div "hero . moveRight ( 2 ) hero . sneakDown ( 1 ) hero . sneakRight ( 2 ) hero . sn…" at bounding box center [421, 155] width 162 height 173
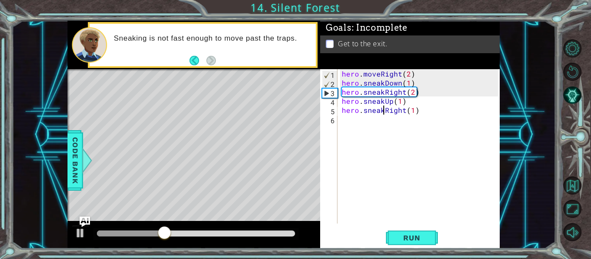
click at [383, 114] on div "hero . moveRight ( 2 ) hero . sneakDown ( 1 ) hero . sneakRight ( 2 ) hero . sn…" at bounding box center [421, 155] width 162 height 173
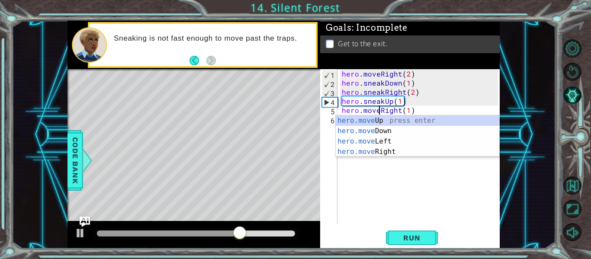
scroll to position [0, 3]
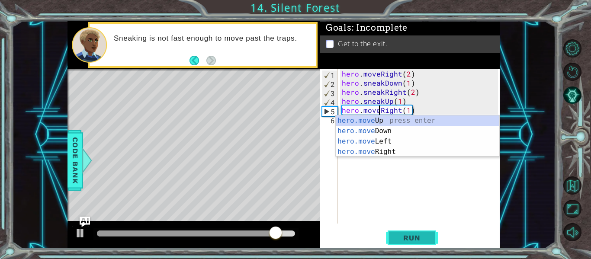
type textarea "hero.moveRight(1)"
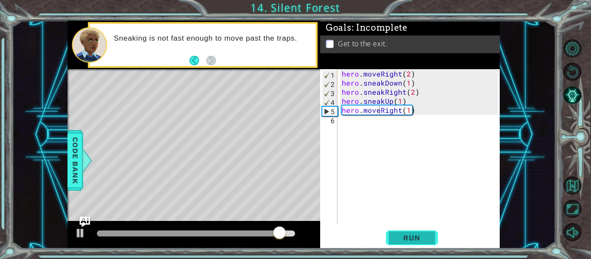
click at [397, 239] on span "Run" at bounding box center [412, 238] width 34 height 9
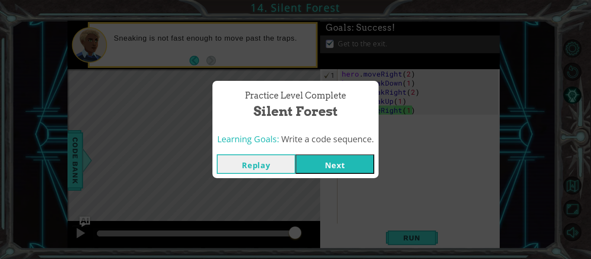
click at [334, 161] on button "Next" at bounding box center [335, 163] width 79 height 19
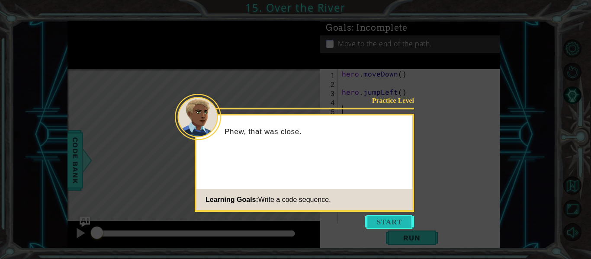
click at [390, 223] on button "Start" at bounding box center [389, 222] width 49 height 14
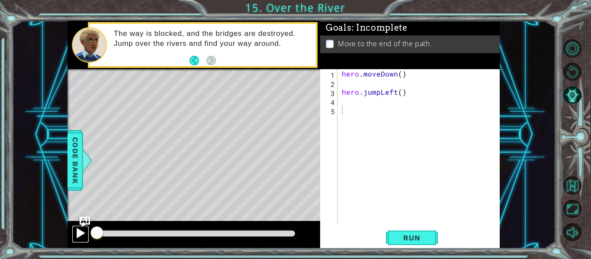
click at [80, 235] on div at bounding box center [80, 233] width 11 height 11
drag, startPoint x: 98, startPoint y: 235, endPoint x: 337, endPoint y: 206, distance: 240.7
click at [260, 243] on div at bounding box center [194, 235] width 253 height 28
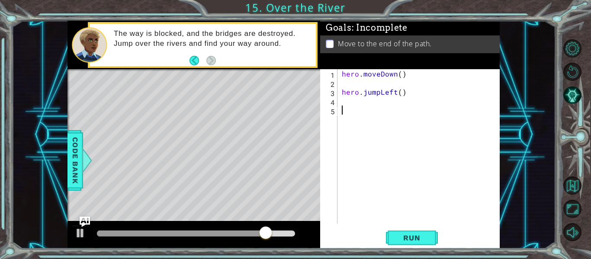
click at [293, 237] on div "1 ההההההההההההההההההההההההההההההההההההההההההההההההההההההההההההההההההההההההההההה…" at bounding box center [284, 135] width 432 height 228
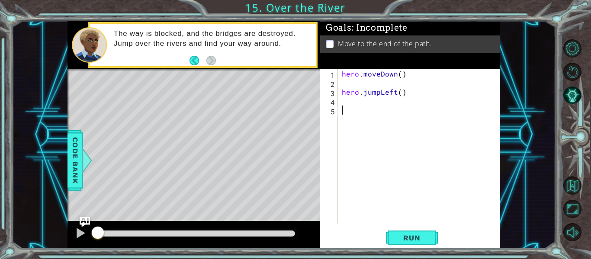
drag, startPoint x: 281, startPoint y: 233, endPoint x: 89, endPoint y: 249, distance: 193.3
click at [89, 249] on div "1 ההההההההההההההההההההההההההההההההההההההההההההההההההההההההההההההההההההההההההההה…" at bounding box center [295, 129] width 591 height 259
